Goal: Information Seeking & Learning: Learn about a topic

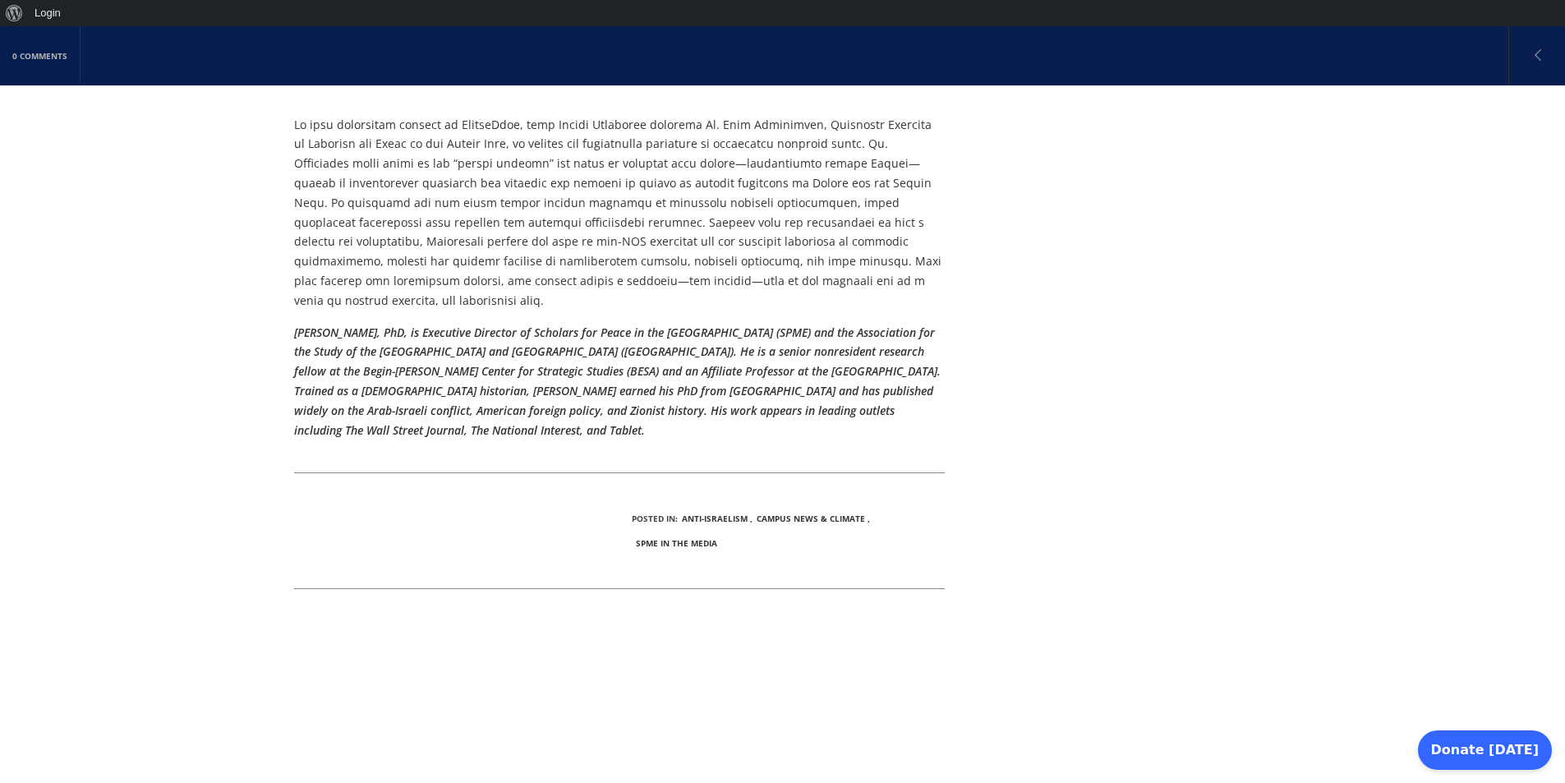
scroll to position [493, 0]
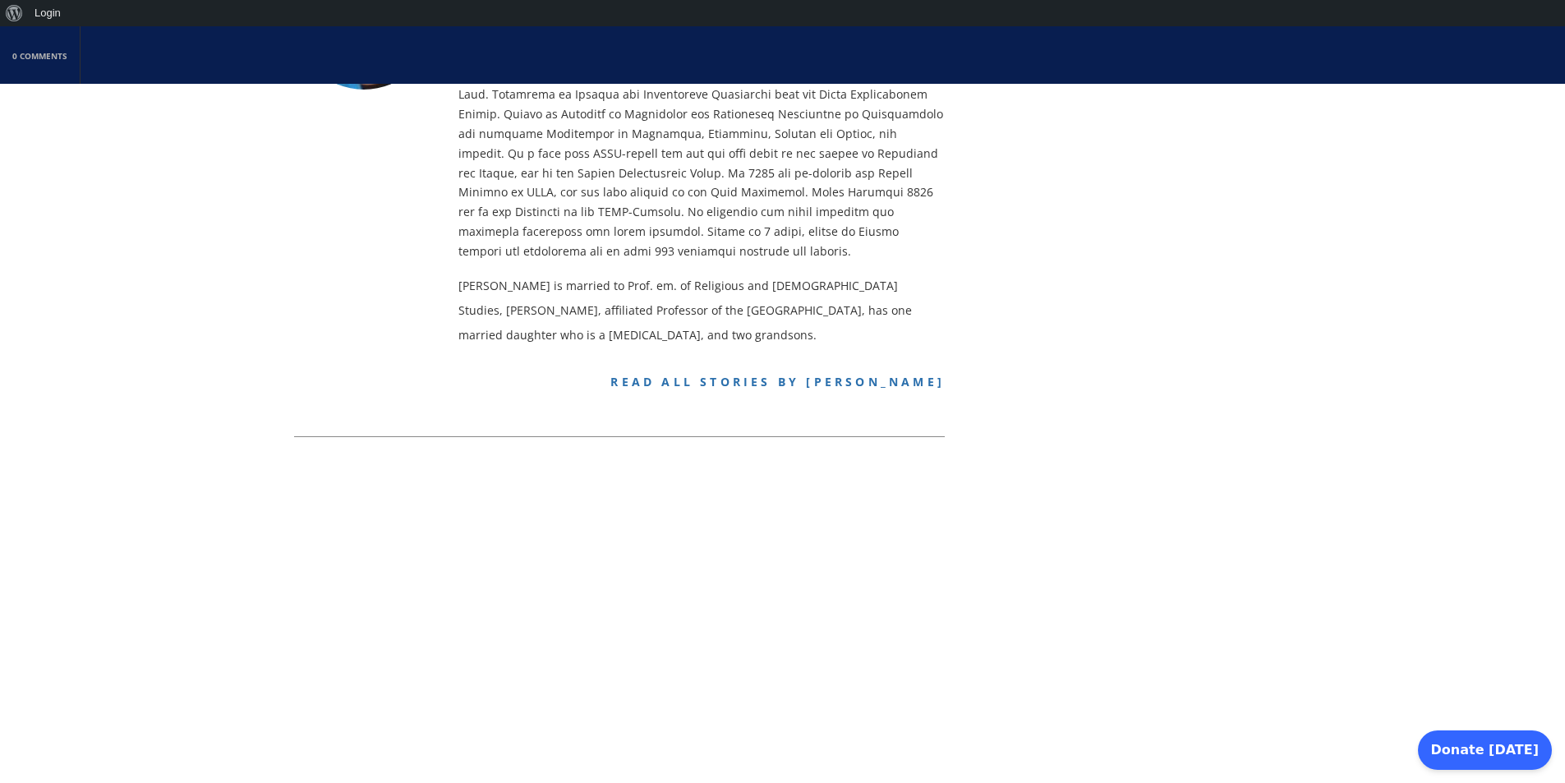
scroll to position [4354, 0]
